Goal: Book appointment/travel/reservation

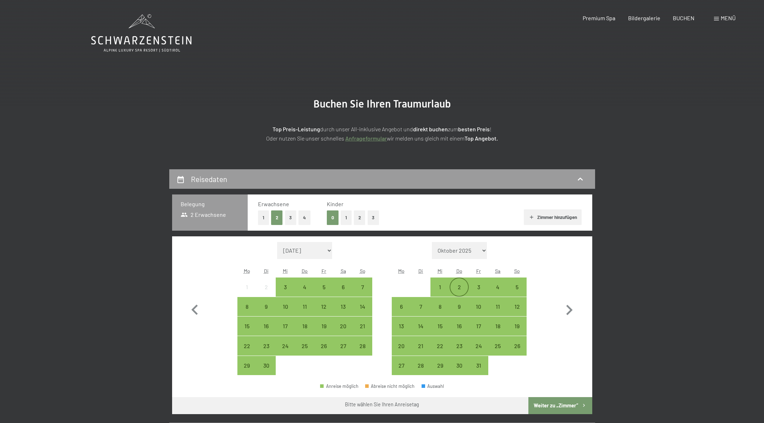
click at [454, 284] on div "2" at bounding box center [460, 287] width 18 height 18
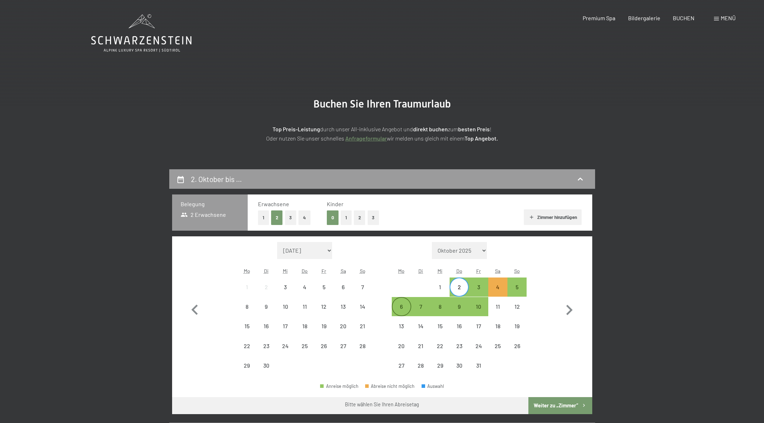
click at [402, 310] on div "6" at bounding box center [402, 313] width 18 height 18
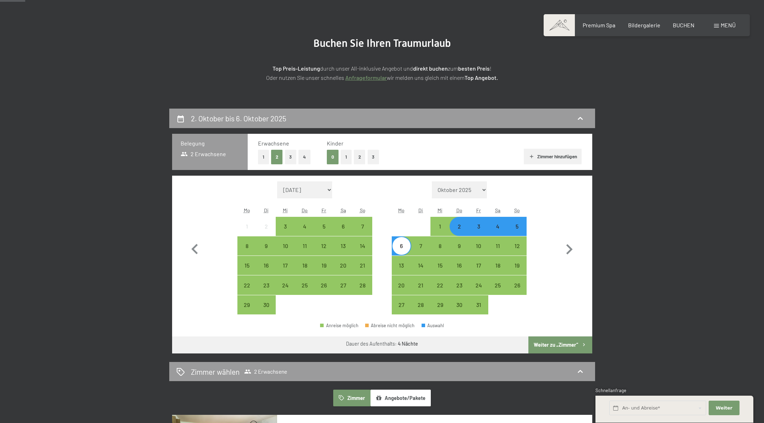
scroll to position [61, 0]
click at [576, 341] on button "Weiter zu „Zimmer“" at bounding box center [561, 344] width 64 height 17
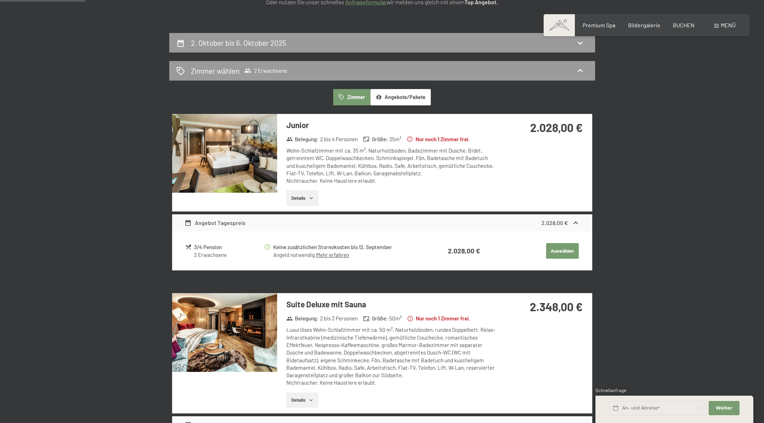
scroll to position [137, 0]
